Goal: Navigation & Orientation: Find specific page/section

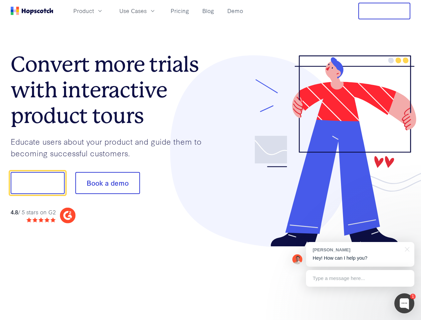
click at [211, 160] on div at bounding box center [311, 151] width 200 height 192
click at [94, 11] on span "Product" at bounding box center [83, 11] width 21 height 8
click at [147, 11] on span "Use Cases" at bounding box center [132, 11] width 27 height 8
click at [384, 11] on button "Free Trial" at bounding box center [384, 11] width 52 height 17
click at [37, 183] on button "Show me!" at bounding box center [38, 183] width 54 height 22
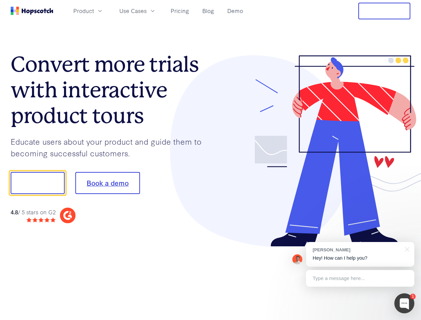
click at [107, 183] on button "Book a demo" at bounding box center [107, 183] width 65 height 22
click at [404, 303] on div at bounding box center [404, 303] width 20 height 20
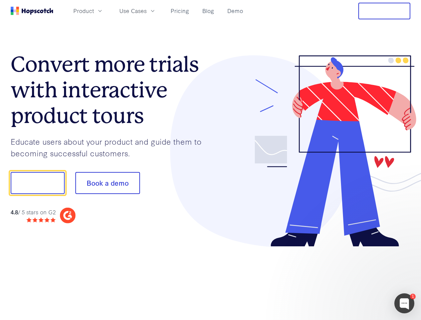
click at [360, 254] on div at bounding box center [351, 182] width 125 height 222
click at [406, 249] on div at bounding box center [351, 226] width 125 height 133
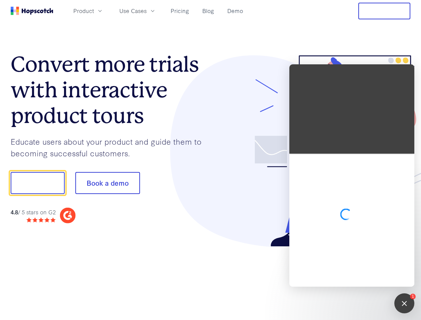
click at [360, 278] on div at bounding box center [351, 220] width 125 height 133
